Goal: Find specific page/section: Find specific page/section

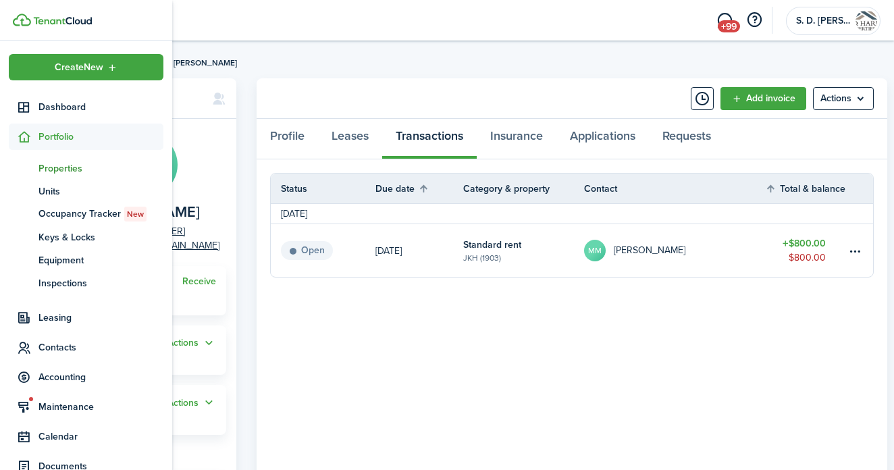
click at [52, 168] on span "Properties" at bounding box center [100, 168] width 125 height 14
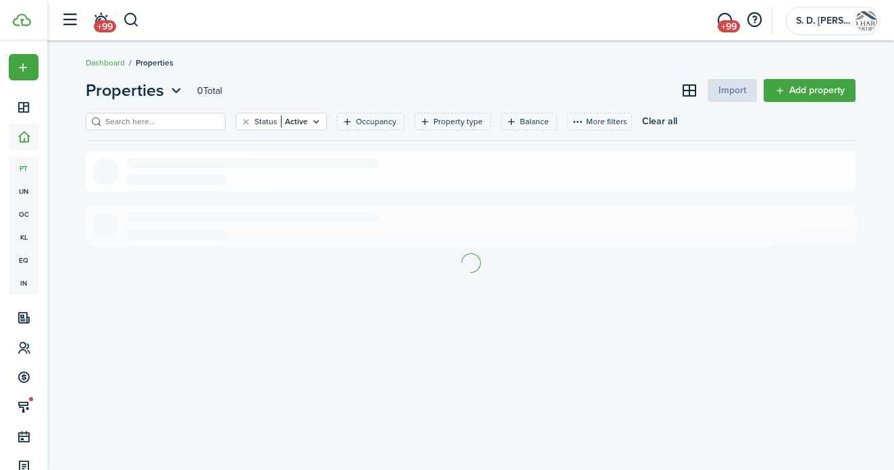
click at [177, 127] on input "search" at bounding box center [161, 121] width 119 height 13
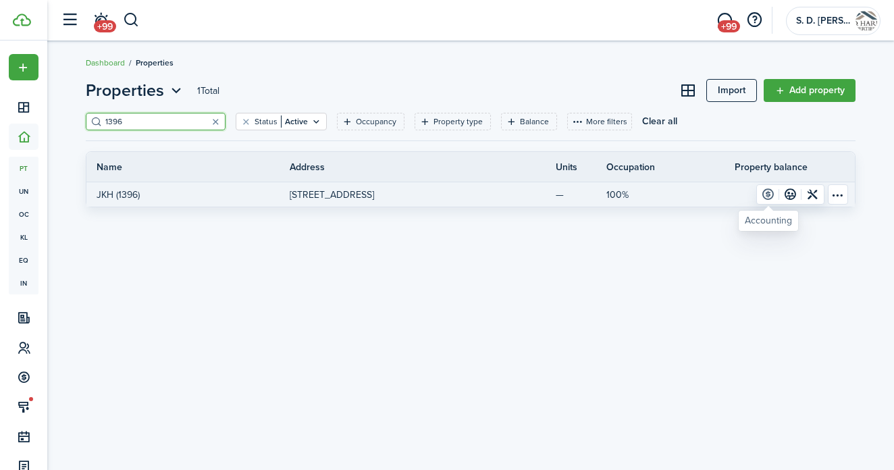
type input "1396"
click at [766, 192] on link at bounding box center [768, 194] width 22 height 19
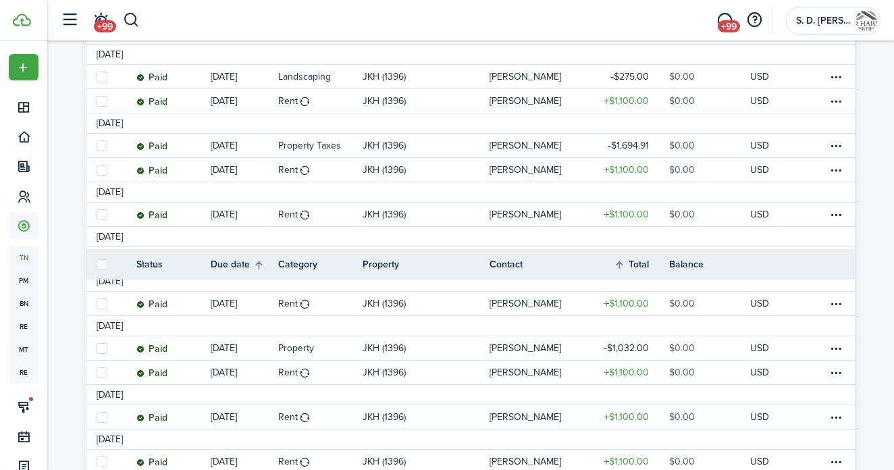
scroll to position [1171, 0]
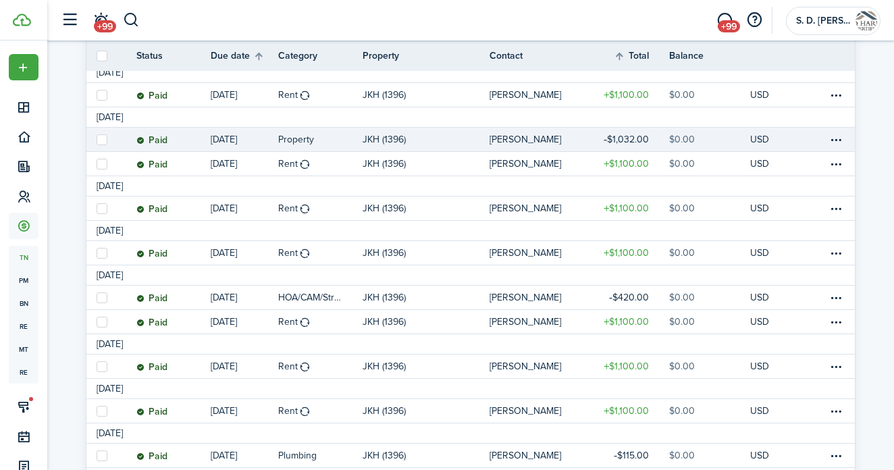
click at [287, 144] on table-info-title "Property" at bounding box center [296, 139] width 36 height 14
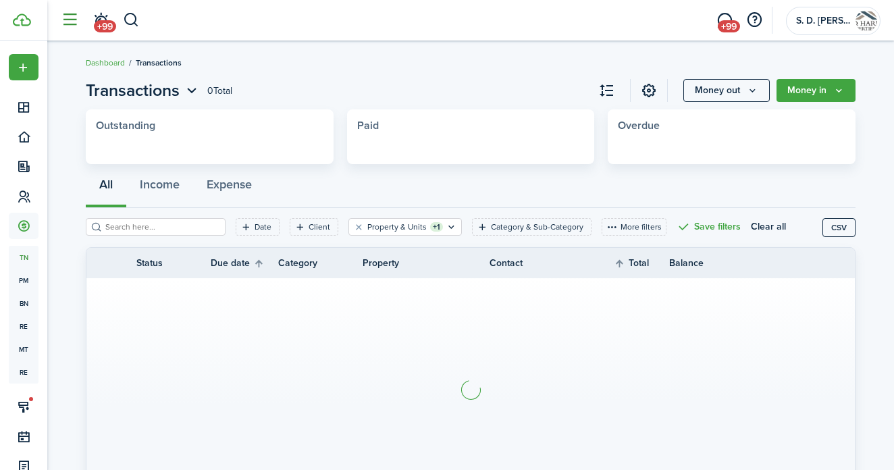
scroll to position [76, 0]
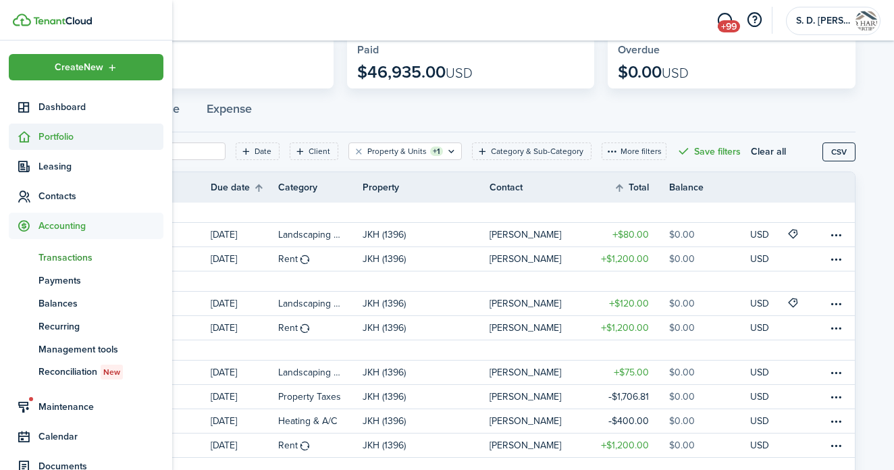
click at [44, 136] on span "Portfolio" at bounding box center [100, 137] width 125 height 14
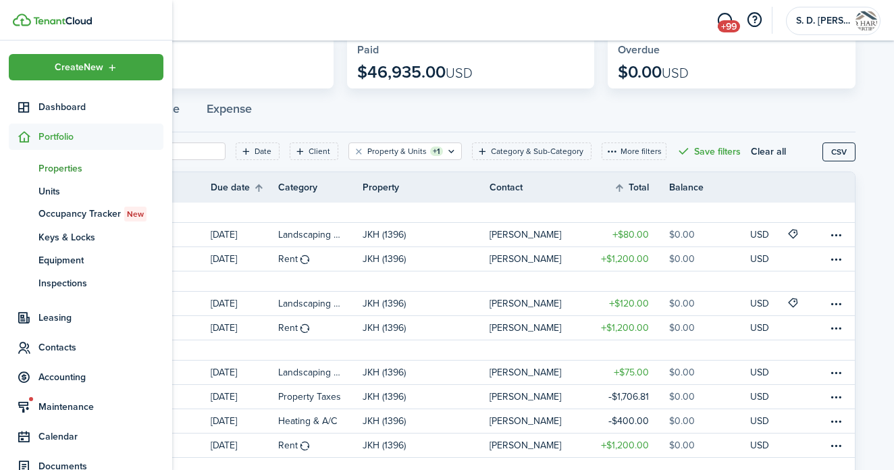
click at [49, 169] on span "Properties" at bounding box center [100, 168] width 125 height 14
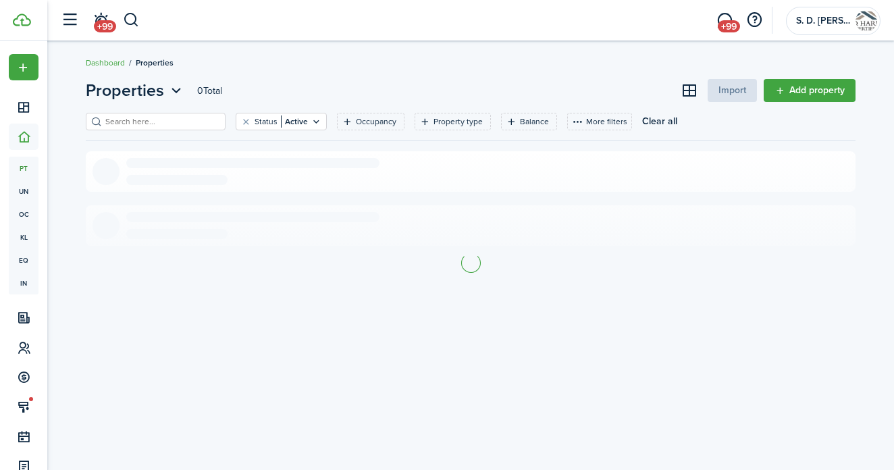
click at [186, 125] on input "search" at bounding box center [161, 121] width 119 height 13
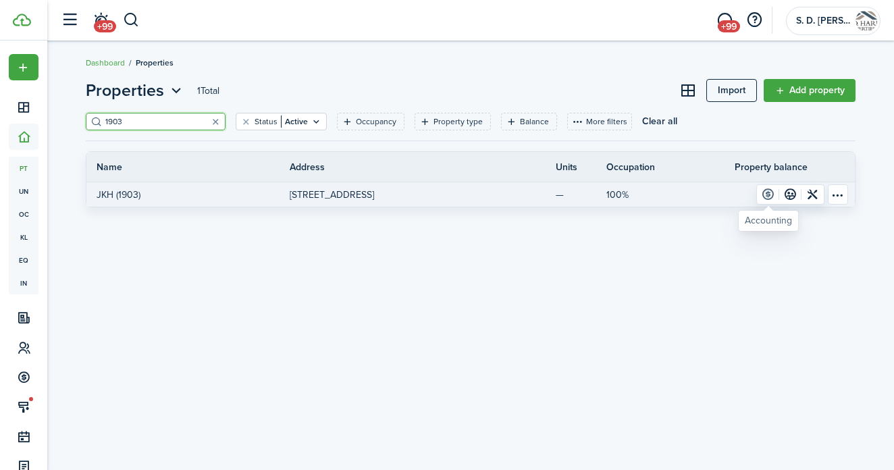
type input "1903"
click at [765, 191] on link at bounding box center [768, 194] width 22 height 19
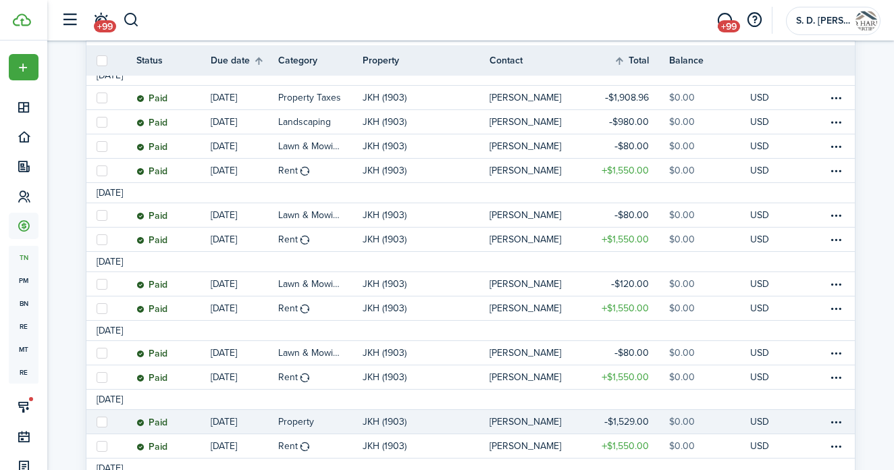
scroll to position [1367, 0]
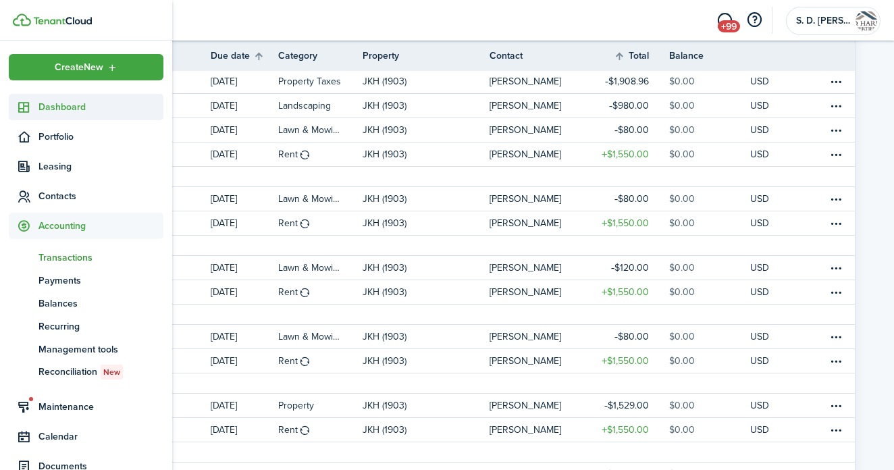
click at [30, 107] on icon at bounding box center [24, 107] width 14 height 13
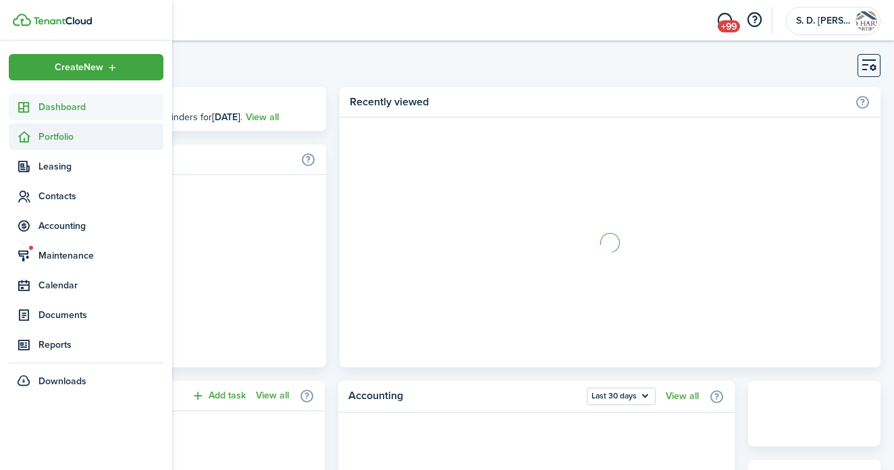
click at [41, 133] on span "Portfolio" at bounding box center [100, 137] width 125 height 14
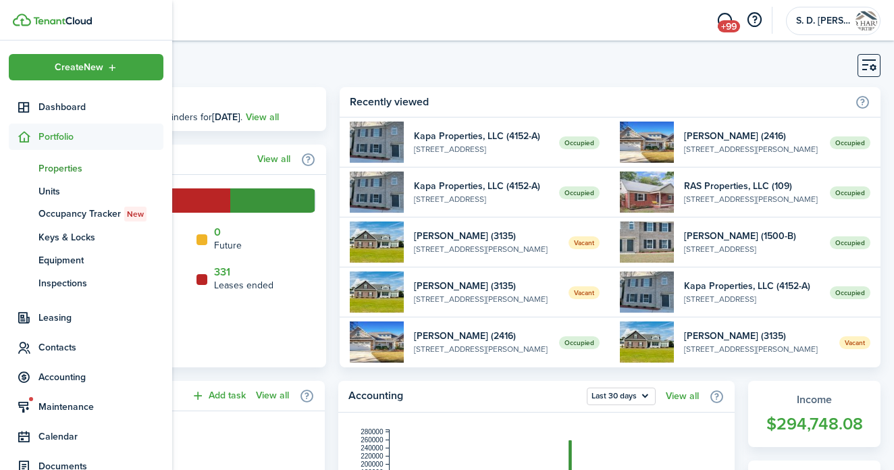
click at [58, 171] on span "Properties" at bounding box center [100, 168] width 125 height 14
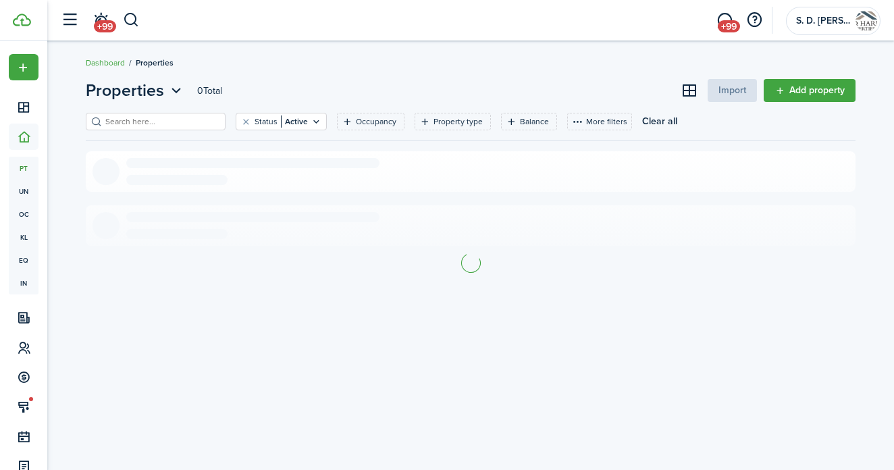
click at [159, 127] on input "search" at bounding box center [161, 121] width 119 height 13
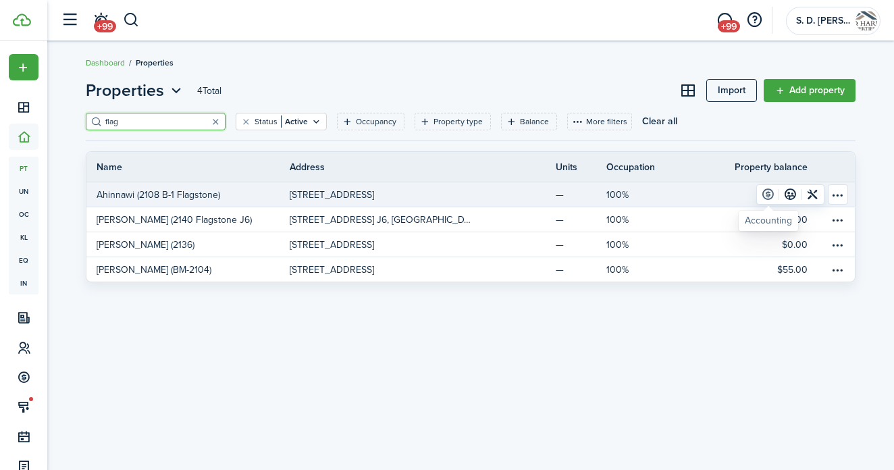
type input "flag"
click at [769, 192] on link at bounding box center [768, 194] width 22 height 19
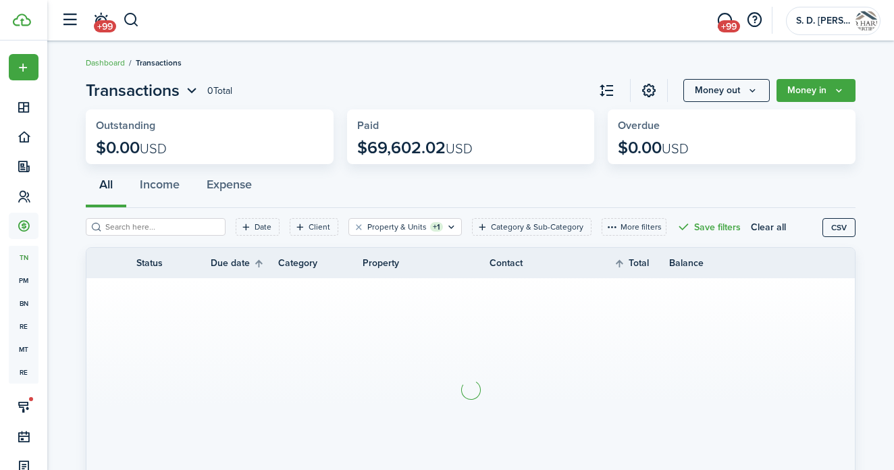
scroll to position [78, 0]
